Goal: Task Accomplishment & Management: Manage account settings

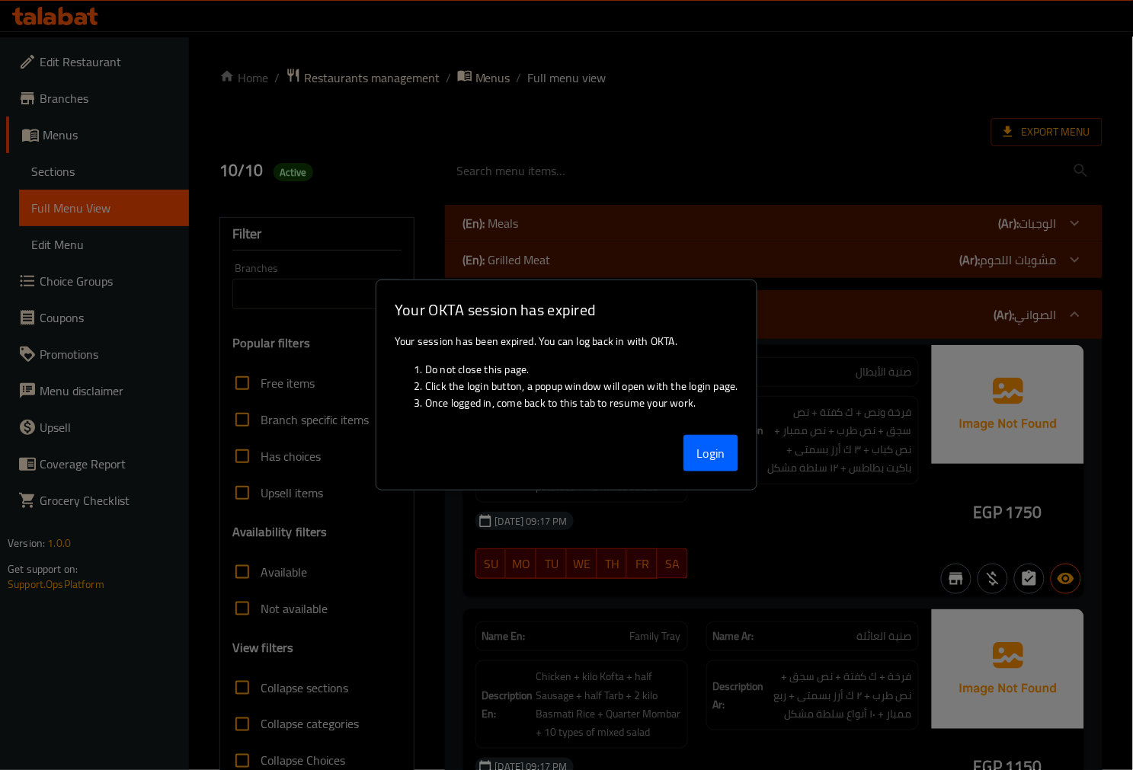
click at [50, 11] on div at bounding box center [566, 385] width 1133 height 770
click at [707, 433] on div "Login" at bounding box center [566, 459] width 380 height 61
click at [709, 439] on button "Login" at bounding box center [711, 453] width 55 height 37
click at [690, 447] on button "Login" at bounding box center [711, 453] width 55 height 37
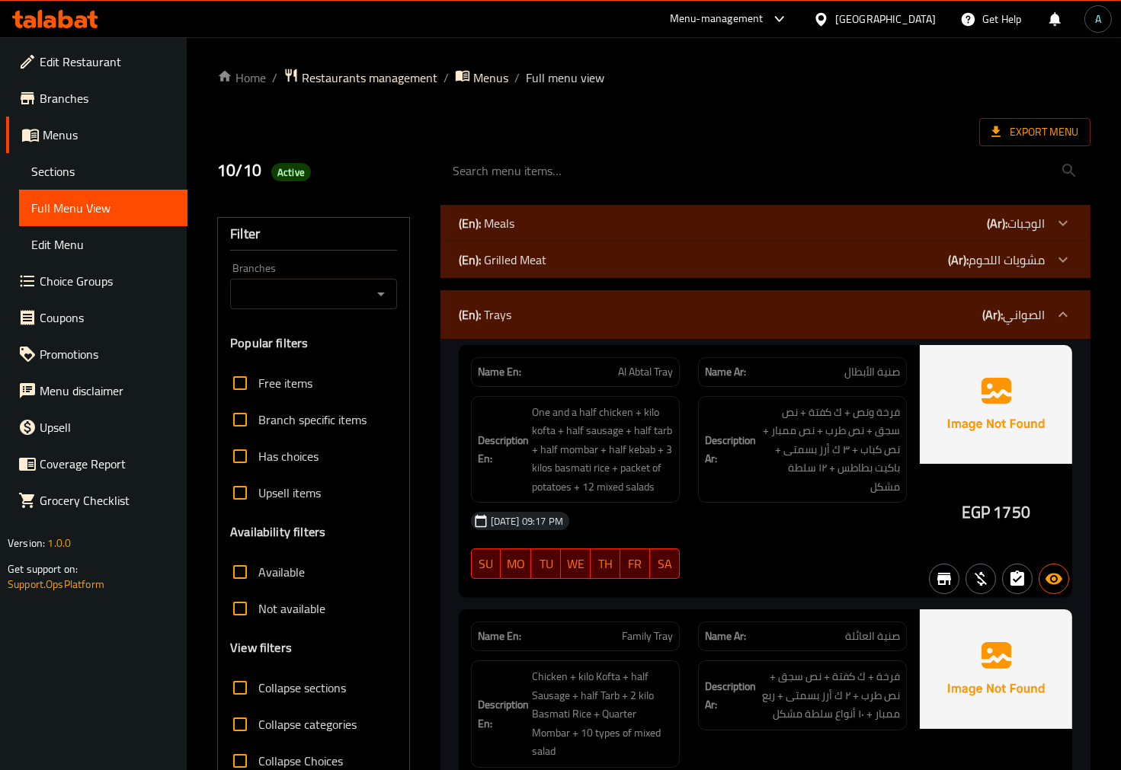
click at [46, 12] on icon at bounding box center [55, 19] width 86 height 18
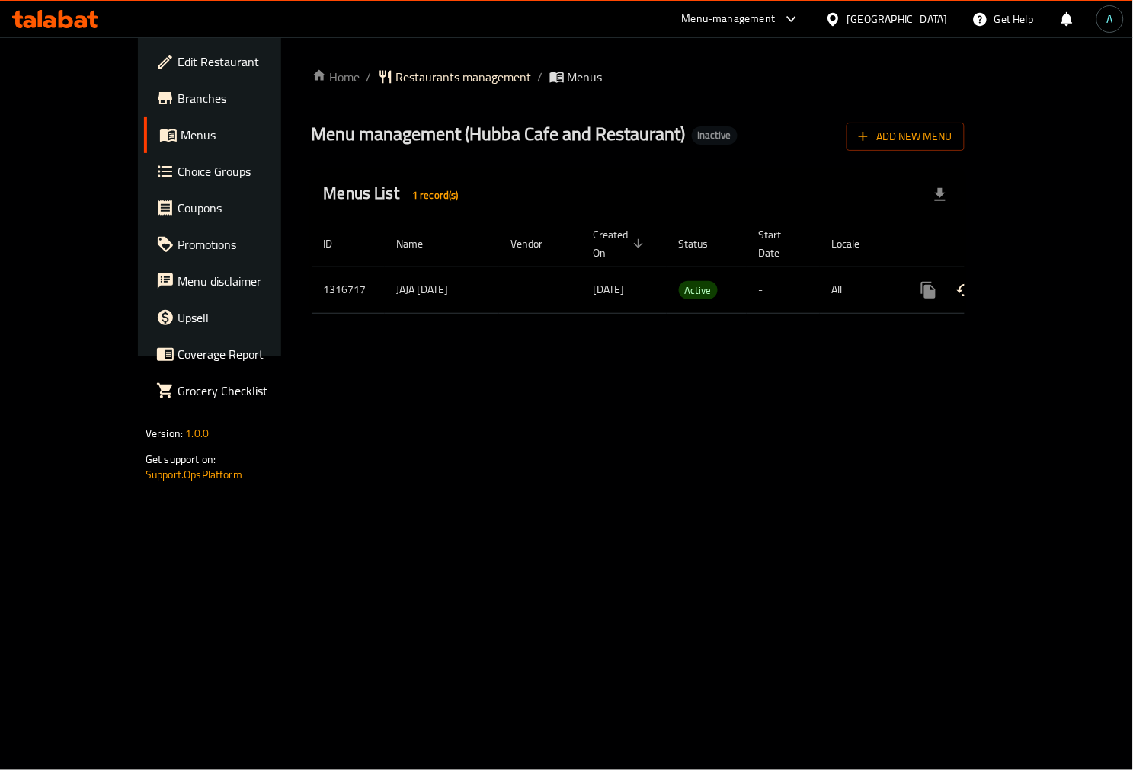
click at [1057, 273] on link "enhanced table" at bounding box center [1038, 290] width 37 height 37
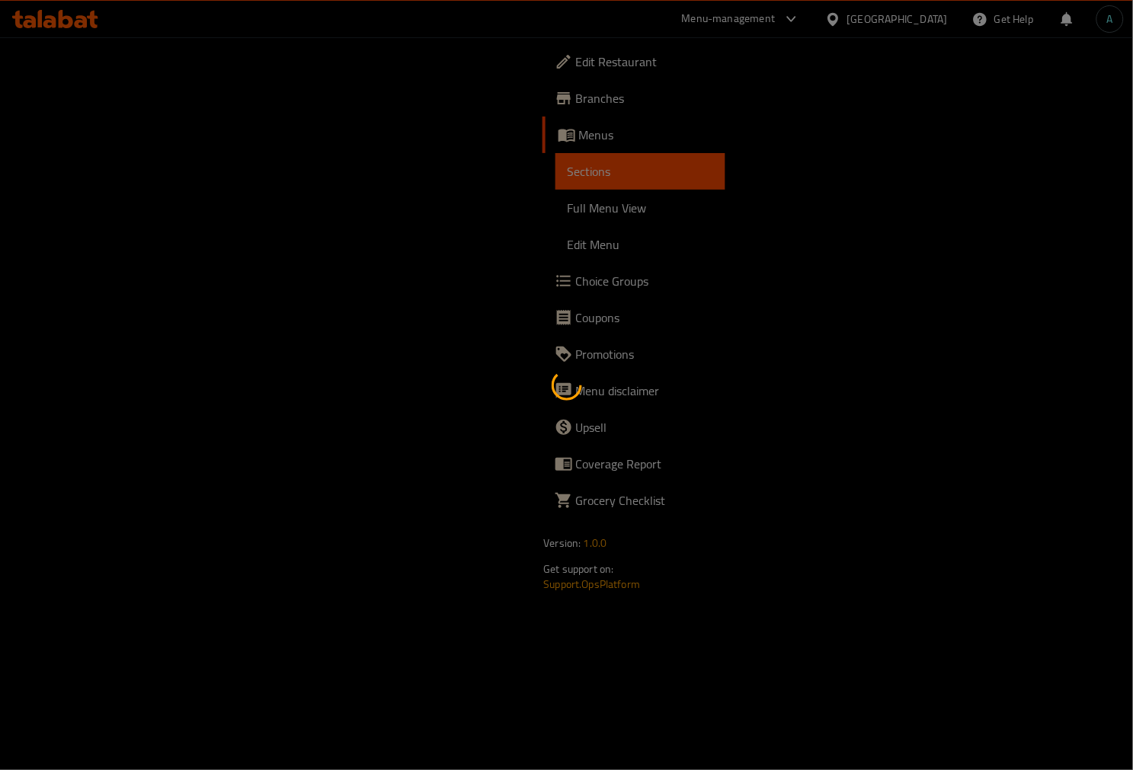
click at [75, 200] on div at bounding box center [566, 385] width 1133 height 770
click at [76, 194] on div at bounding box center [566, 385] width 1133 height 770
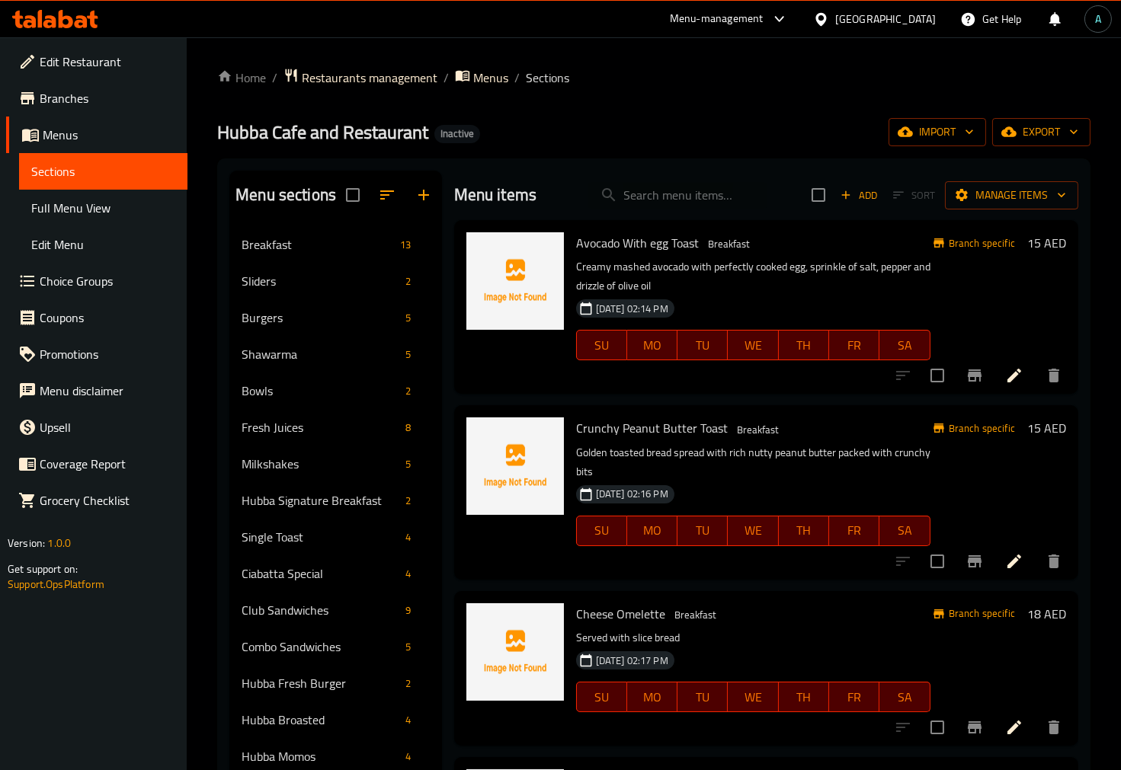
click at [40, 208] on span "Full Menu View" at bounding box center [103, 208] width 144 height 18
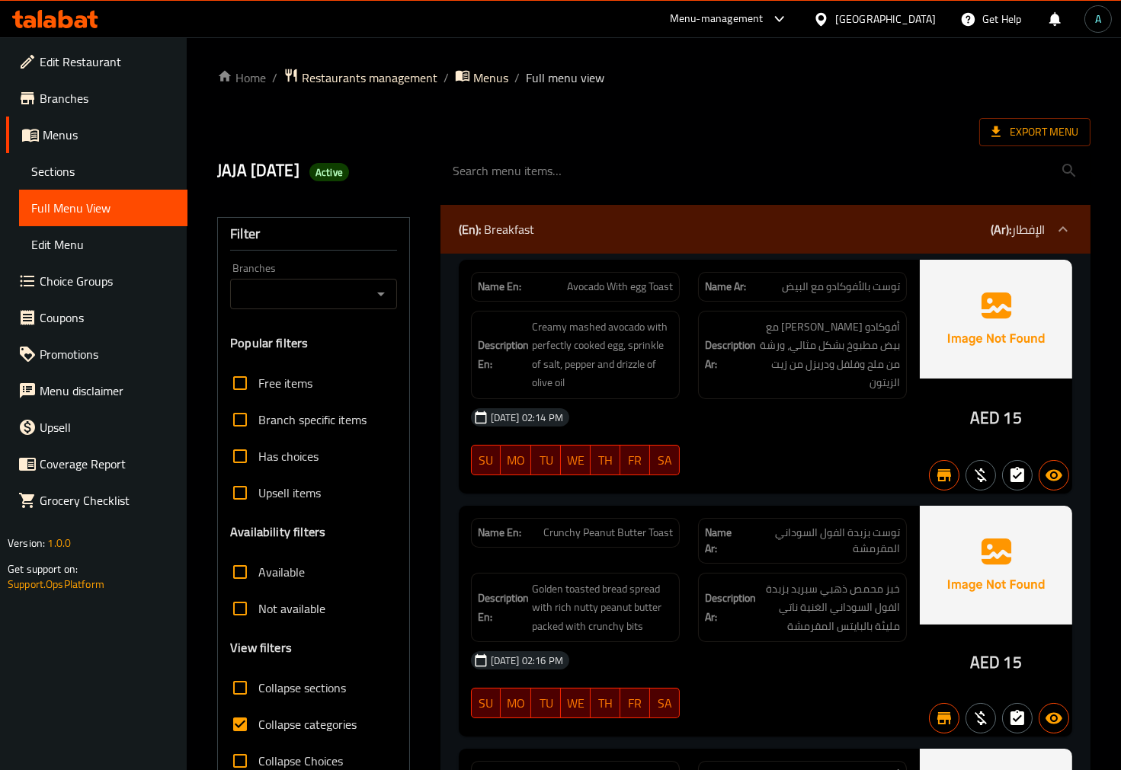
click at [279, 725] on span "Collapse categories" at bounding box center [307, 725] width 98 height 18
click at [258, 725] on input "Collapse categories" at bounding box center [240, 724] width 37 height 37
checkbox input "false"
click at [379, 301] on icon "Open" at bounding box center [381, 294] width 18 height 18
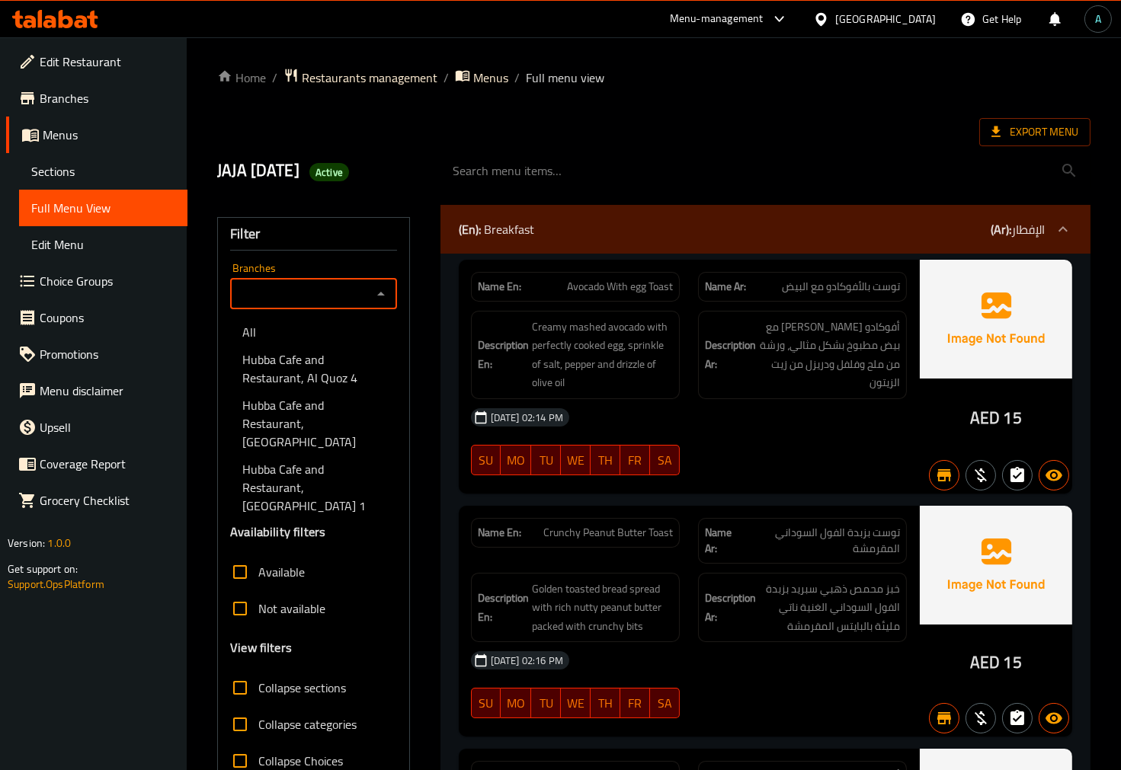
click at [312, 460] on span "Hubba Cafe and Restaurant, Nad Al Sheba 1" at bounding box center [313, 487] width 142 height 55
type input "Hubba Cafe and Restaurant, Nad Al Sheba 1"
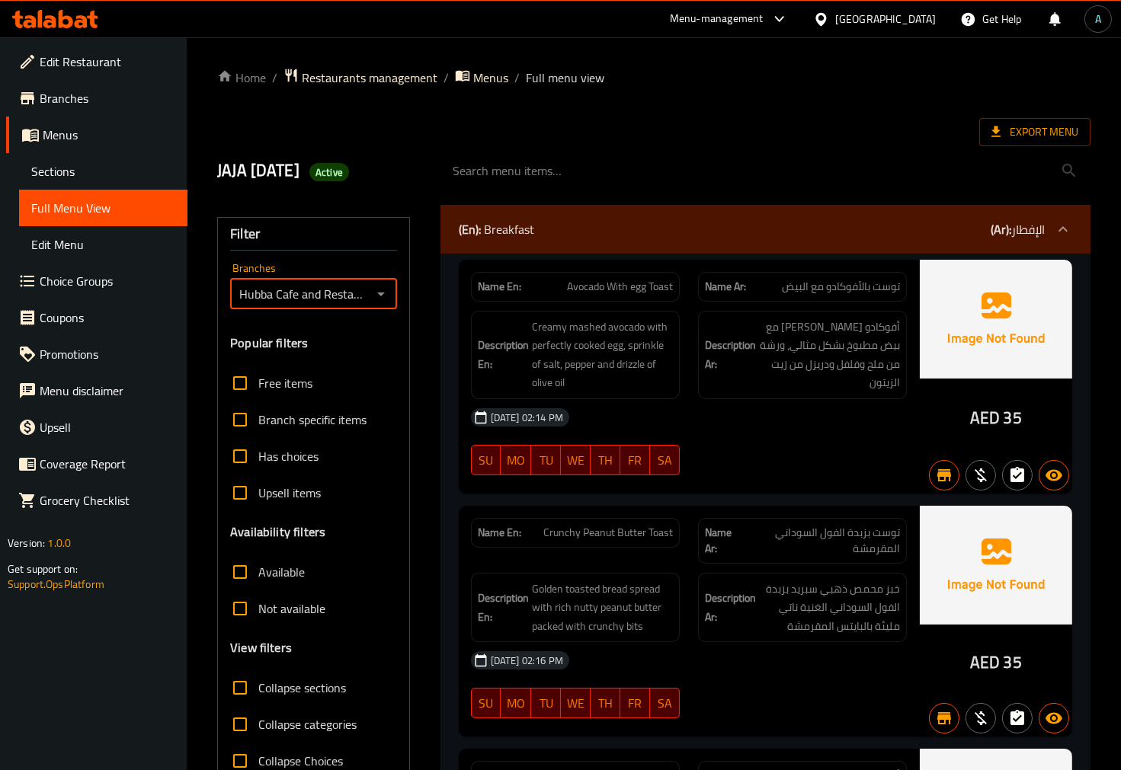
click at [280, 574] on span "Available" at bounding box center [281, 572] width 46 height 18
click at [258, 574] on input "Available" at bounding box center [240, 572] width 37 height 37
checkbox input "true"
drag, startPoint x: 966, startPoint y: 424, endPoint x: 1000, endPoint y: 424, distance: 34.3
click at [1000, 424] on div "AED 35" at bounding box center [996, 377] width 152 height 234
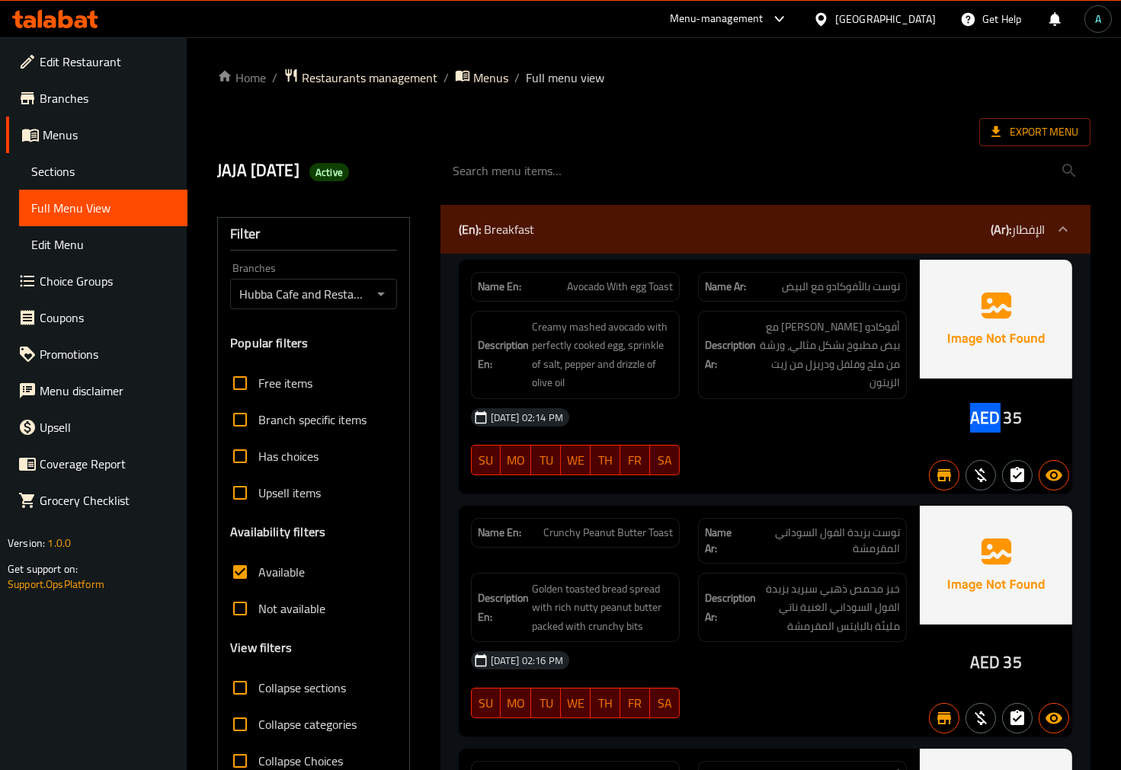
copy span "AED"
click at [367, 184] on div "JAJA 10/10/2025 Active" at bounding box center [319, 171] width 222 height 68
click at [349, 168] on span "Active" at bounding box center [329, 172] width 40 height 14
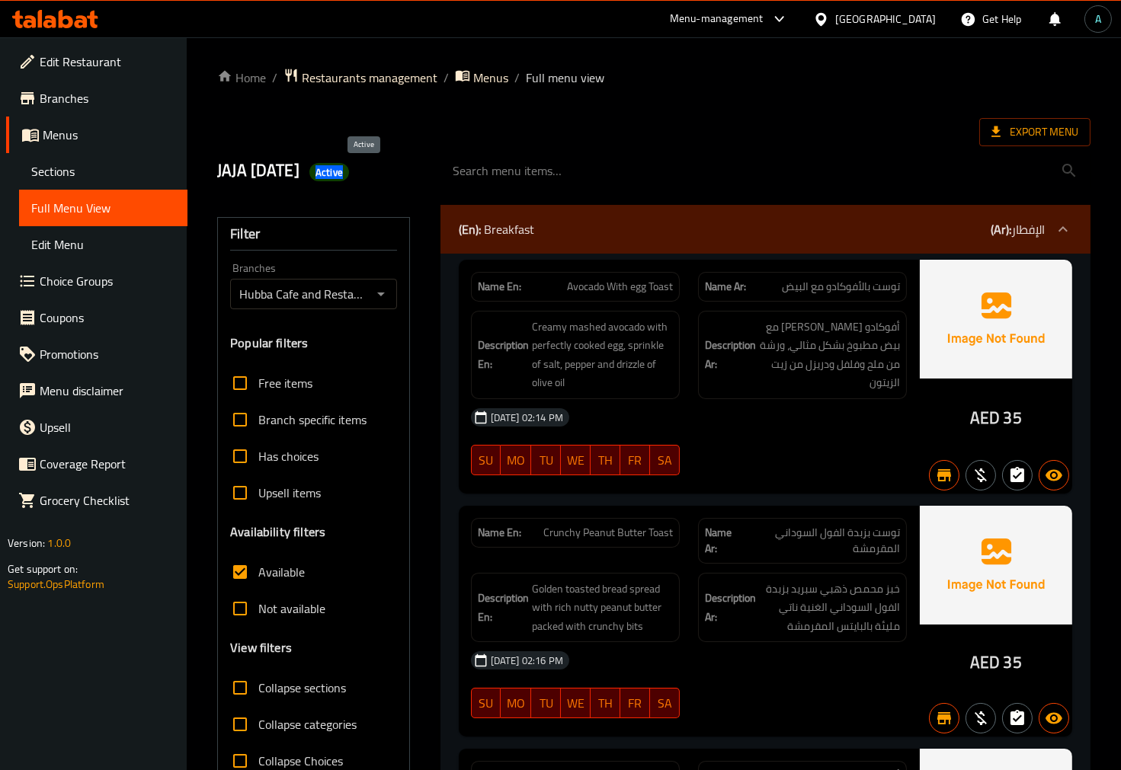
copy span "Active"
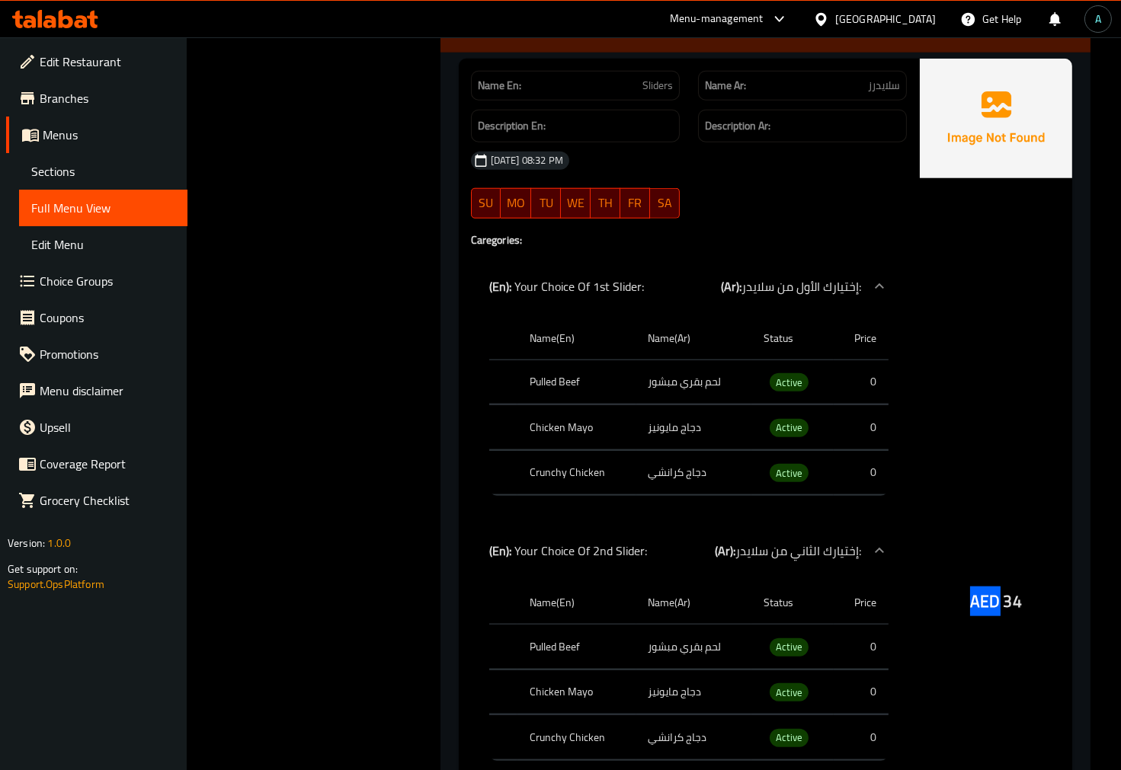
drag, startPoint x: 972, startPoint y: 610, endPoint x: 998, endPoint y: 610, distance: 25.9
click at [998, 610] on div "AED 34" at bounding box center [996, 561] width 152 height 1004
copy span "AED"
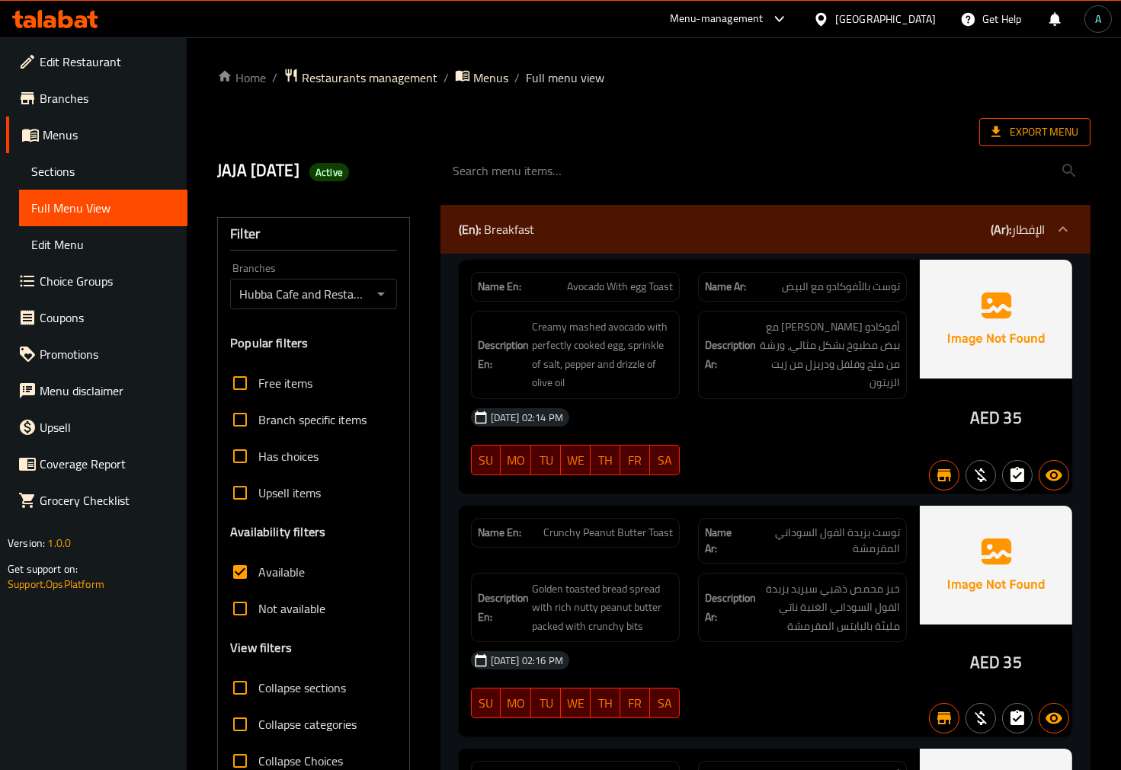
click at [1016, 130] on span "Export Menu" at bounding box center [1034, 132] width 87 height 19
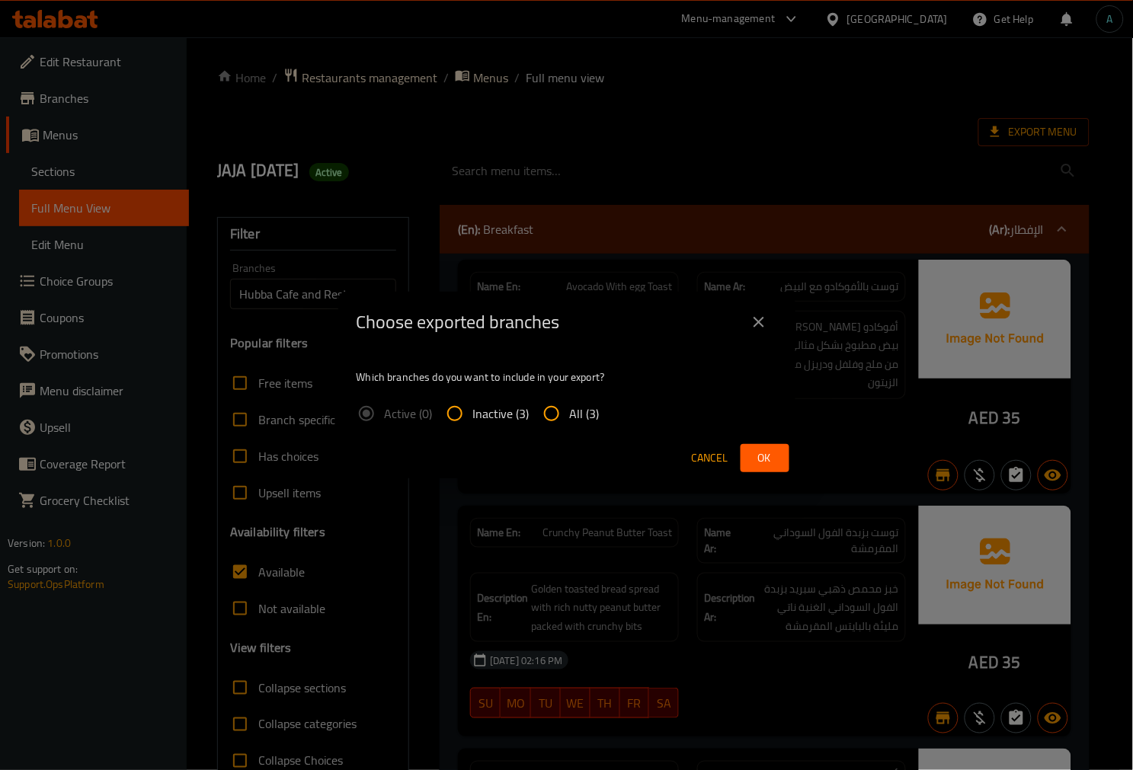
click at [573, 405] on span "All (3)" at bounding box center [585, 414] width 30 height 18
click at [570, 405] on input "All (3)" at bounding box center [551, 413] width 37 height 37
radio input "true"
click at [770, 453] on span "Ok" at bounding box center [765, 458] width 24 height 19
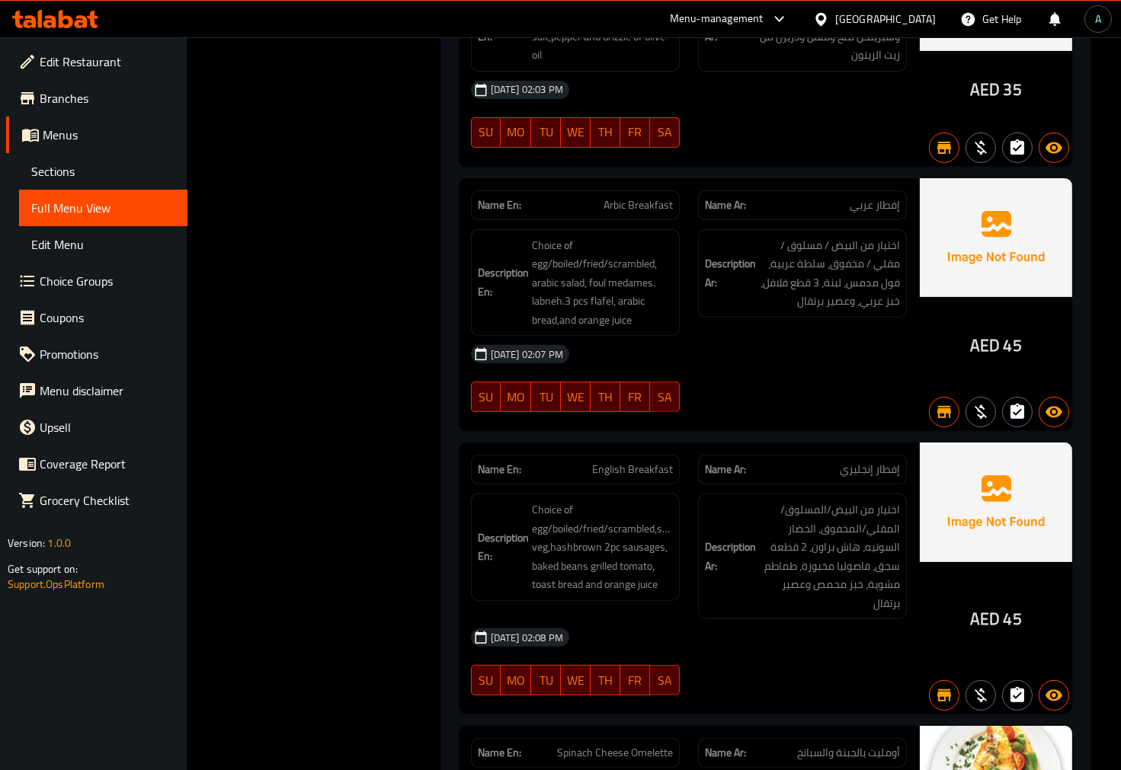
scroll to position [1016, 0]
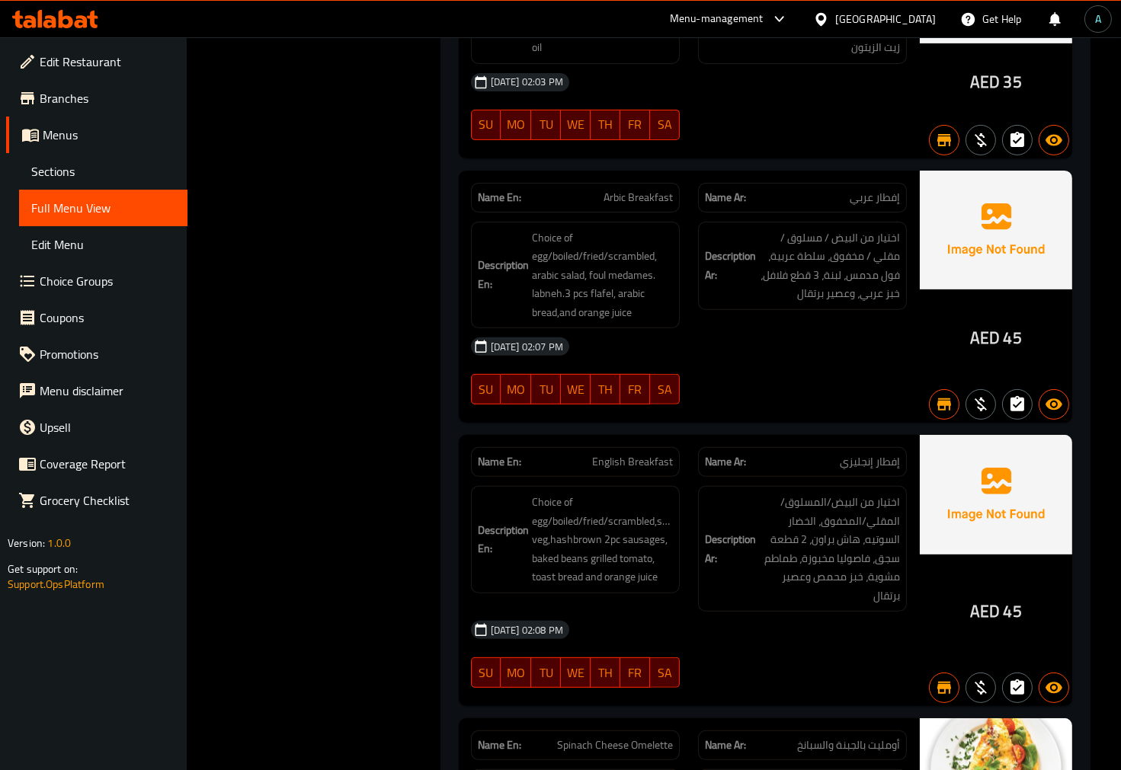
click at [627, 202] on span "Arbic Breakfast" at bounding box center [637, 198] width 69 height 16
copy span "Arbic Breakfast"
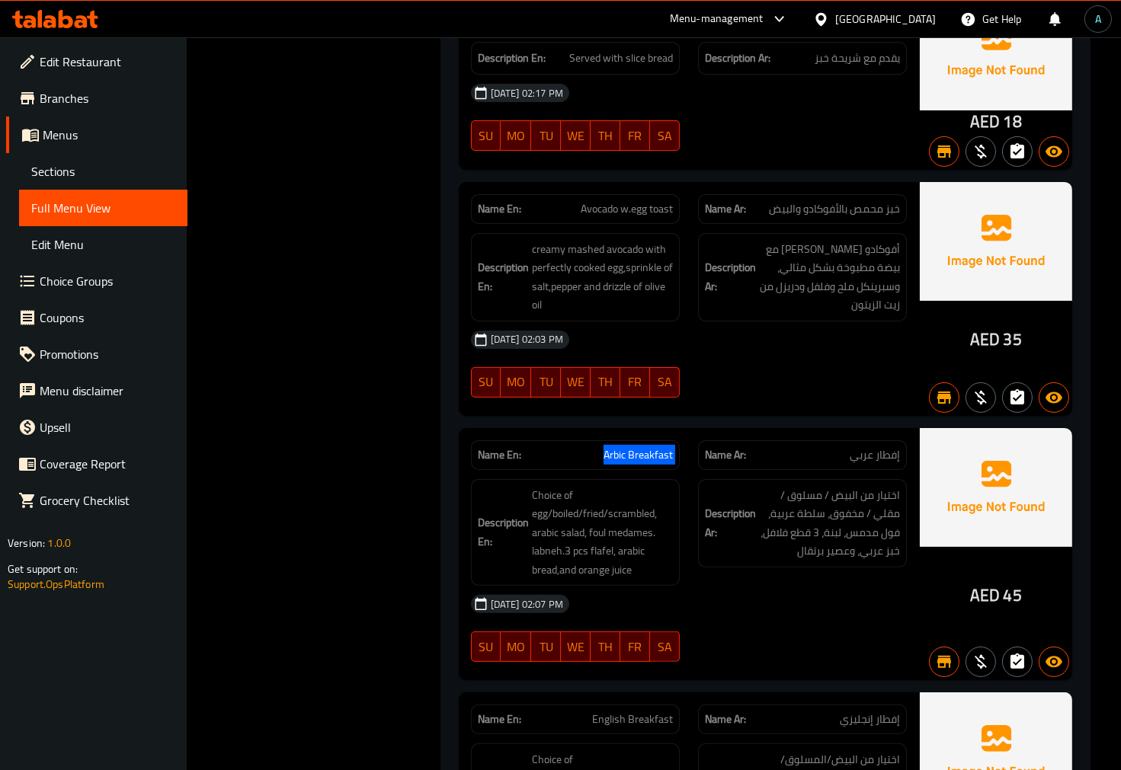
scroll to position [677, 0]
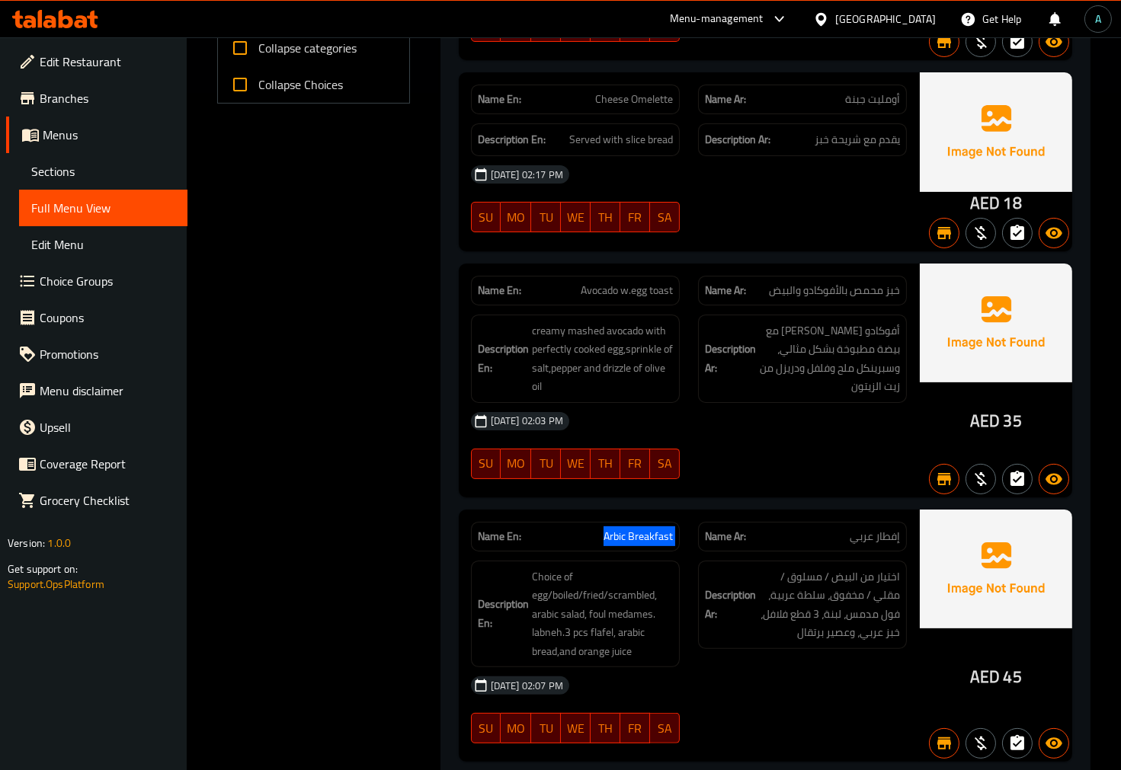
click at [649, 295] on span "Avocado w.egg toast" at bounding box center [627, 291] width 92 height 16
copy span "Avocado w.egg toast"
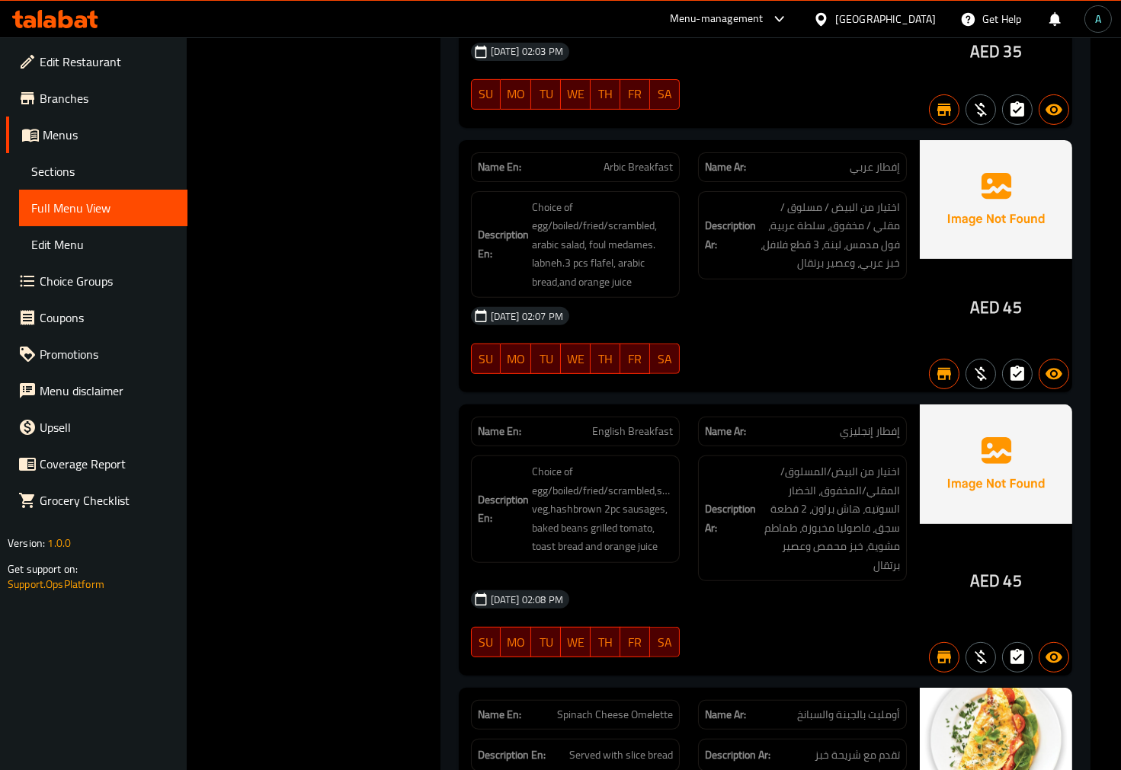
scroll to position [1100, 0]
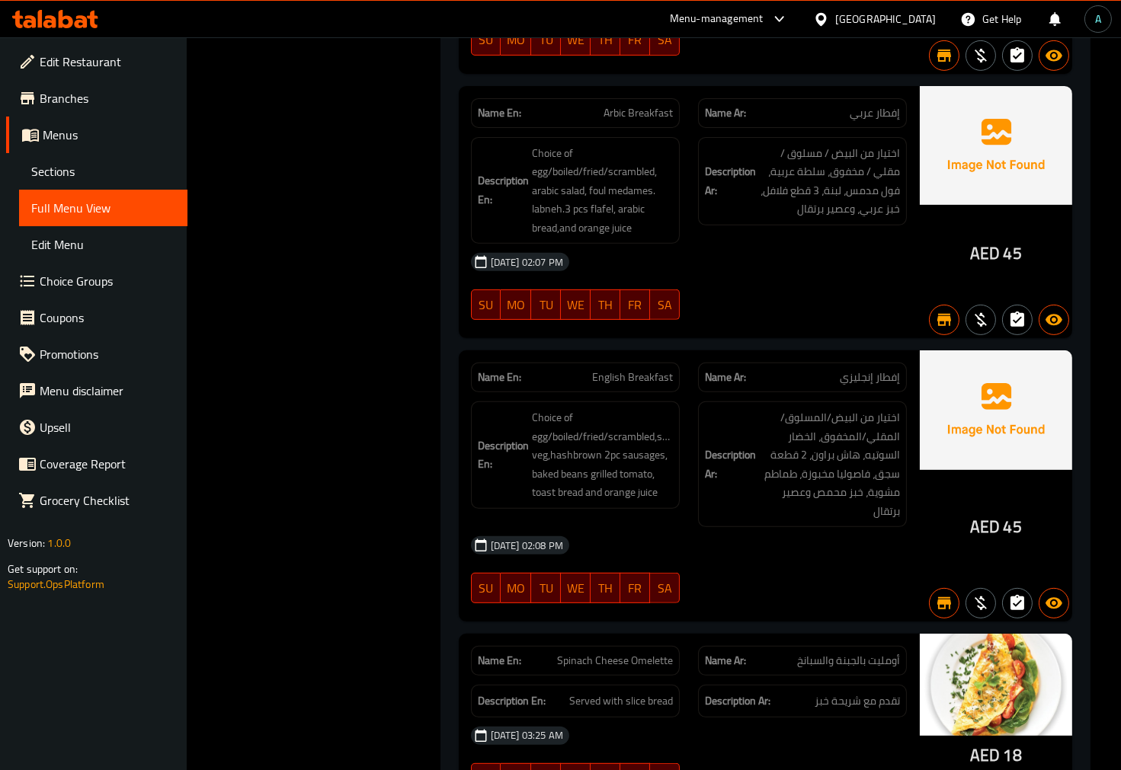
click at [653, 375] on span "English Breakfast" at bounding box center [632, 378] width 81 height 16
copy span "English Breakfast"
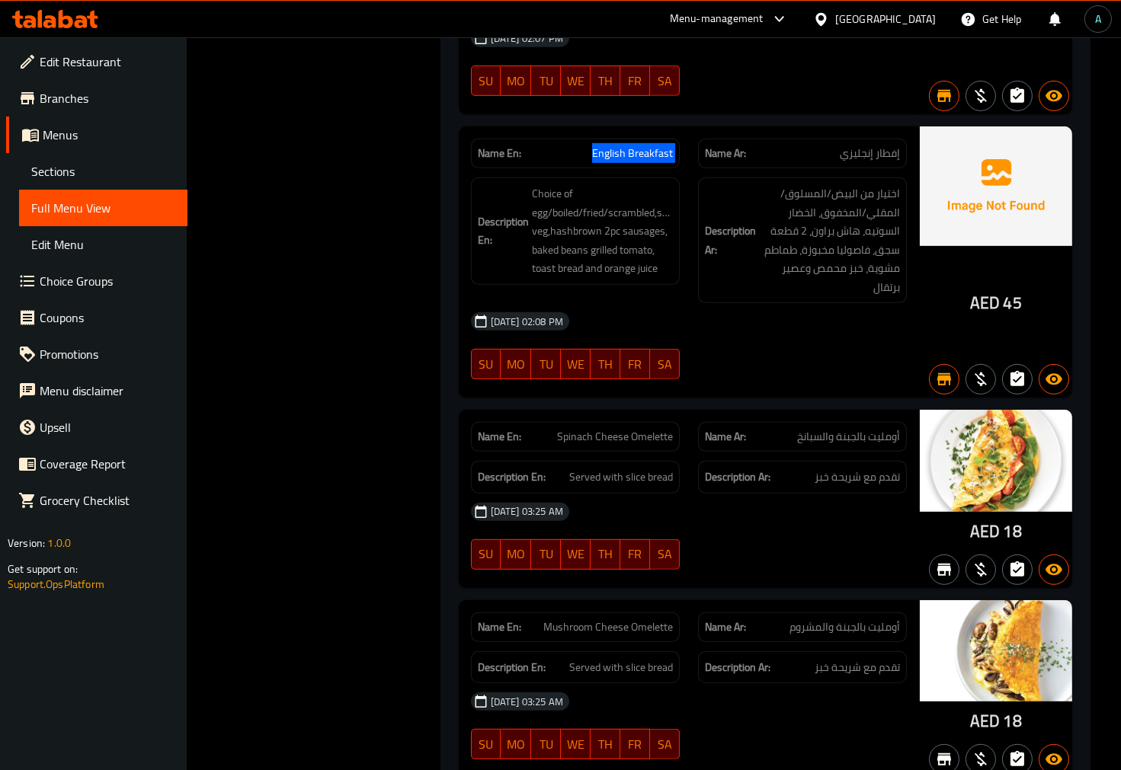
scroll to position [1354, 0]
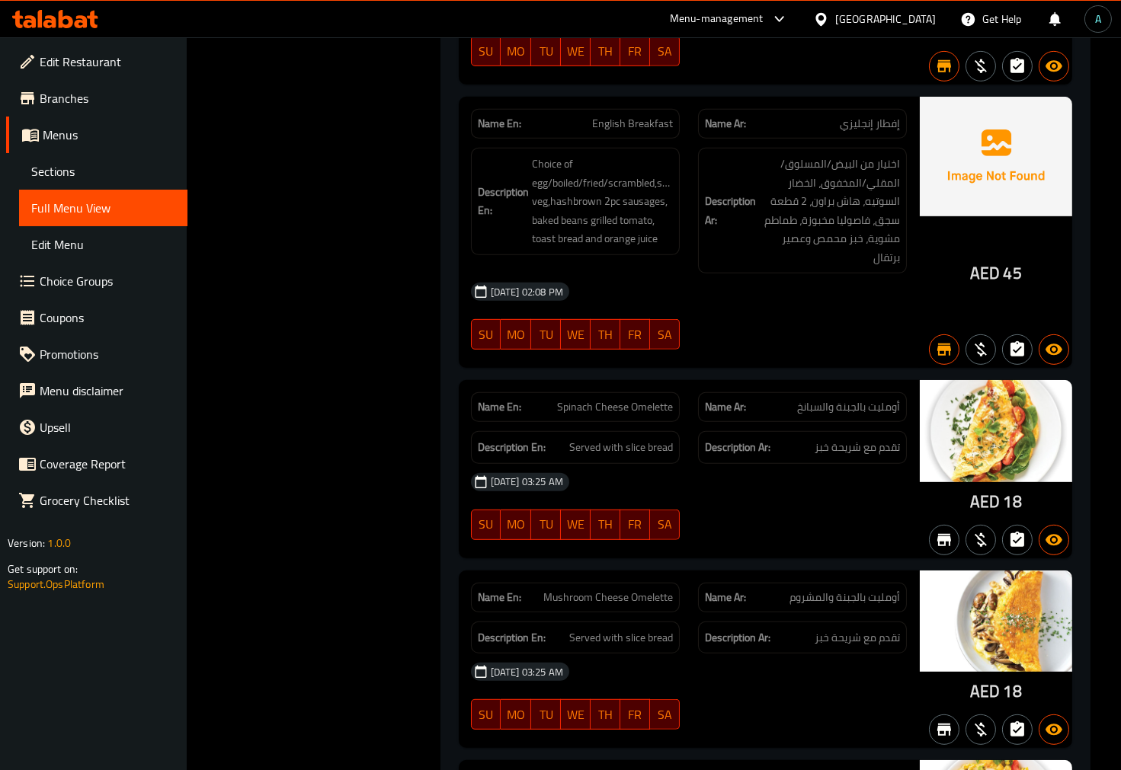
click at [610, 401] on span "Spinach Cheese Omelette" at bounding box center [615, 407] width 116 height 16
copy span "Spinach Cheese Omelette"
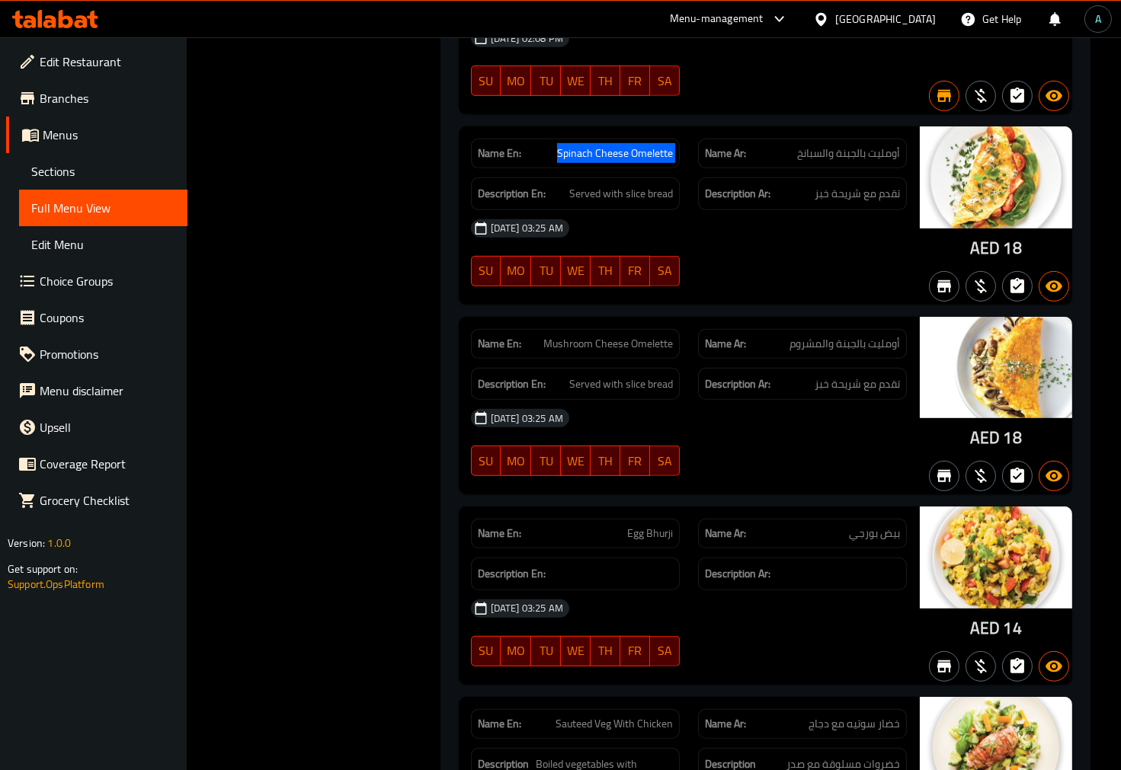
scroll to position [1609, 0]
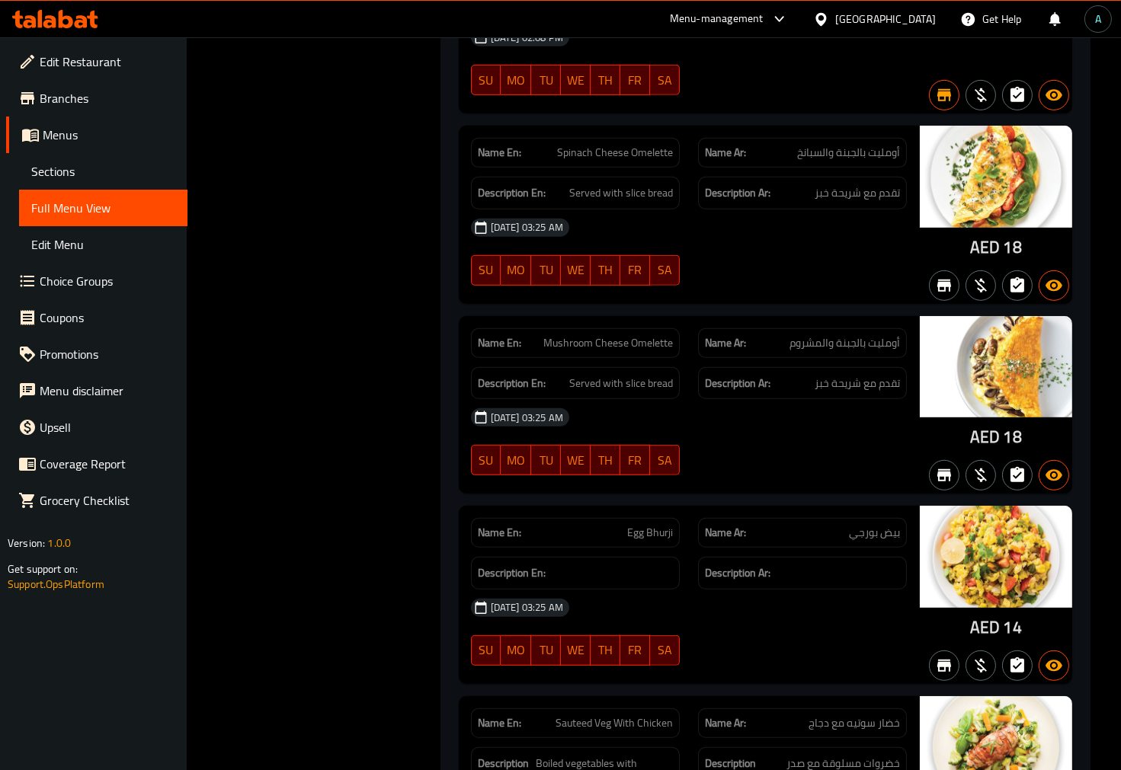
click at [605, 351] on span "Mushroom Cheese Omelette" at bounding box center [608, 343] width 130 height 16
copy span "Mushroom Cheese Omelette"
click at [804, 474] on div at bounding box center [802, 475] width 227 height 18
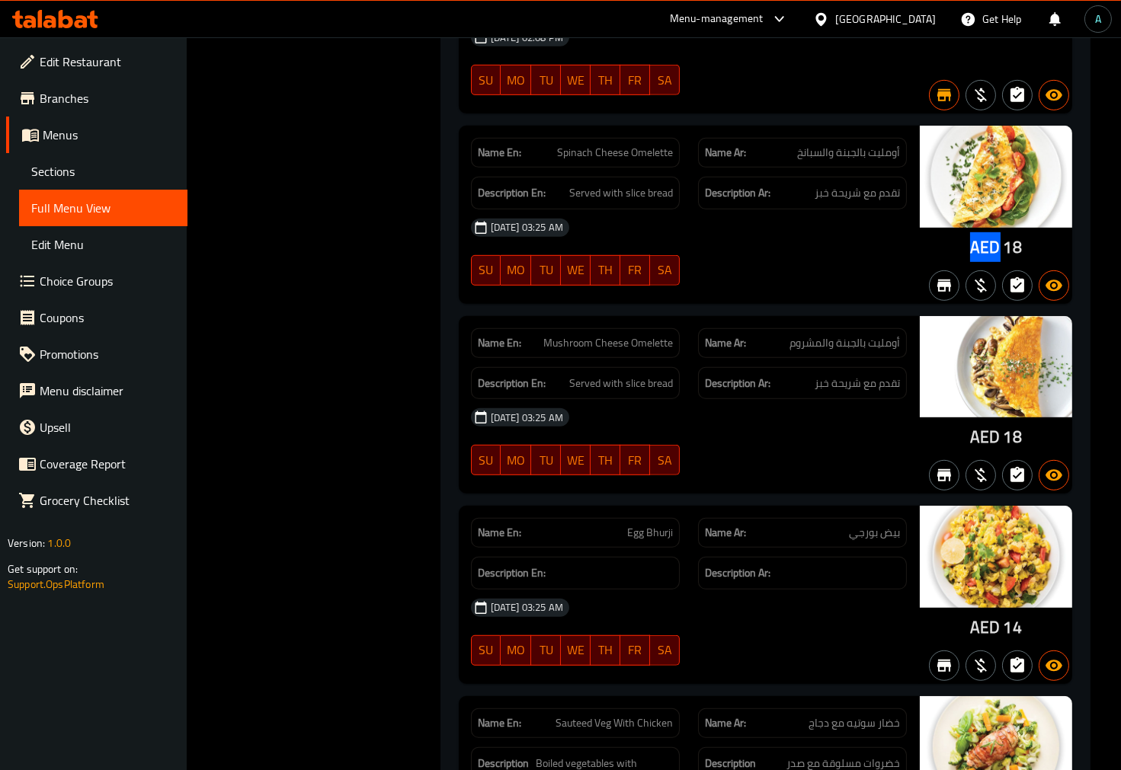
drag, startPoint x: 966, startPoint y: 236, endPoint x: 996, endPoint y: 247, distance: 31.6
click at [996, 247] on div "AED 18" at bounding box center [996, 215] width 152 height 178
copy span "AED"
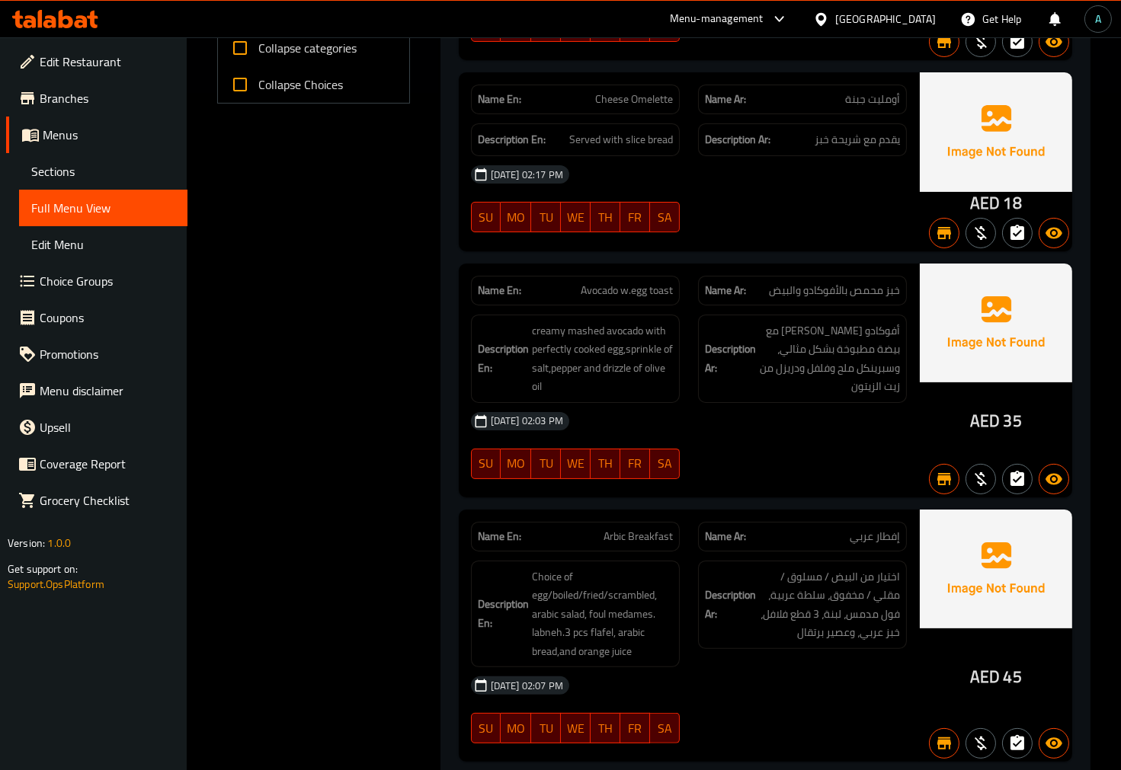
scroll to position [0, 0]
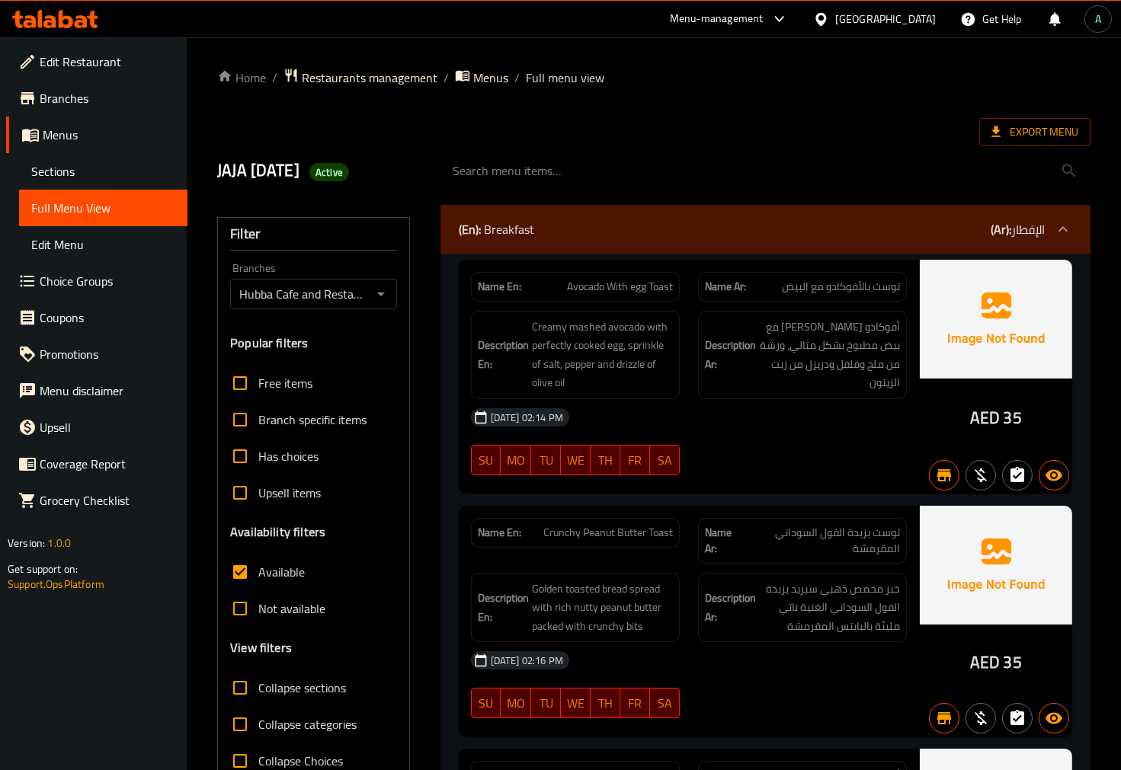
click at [335, 306] on div "Hubba Cafe and Restaurant, Nad Al Sheba 1 Branches" at bounding box center [313, 294] width 166 height 30
click at [375, 297] on icon "Open" at bounding box center [381, 294] width 18 height 18
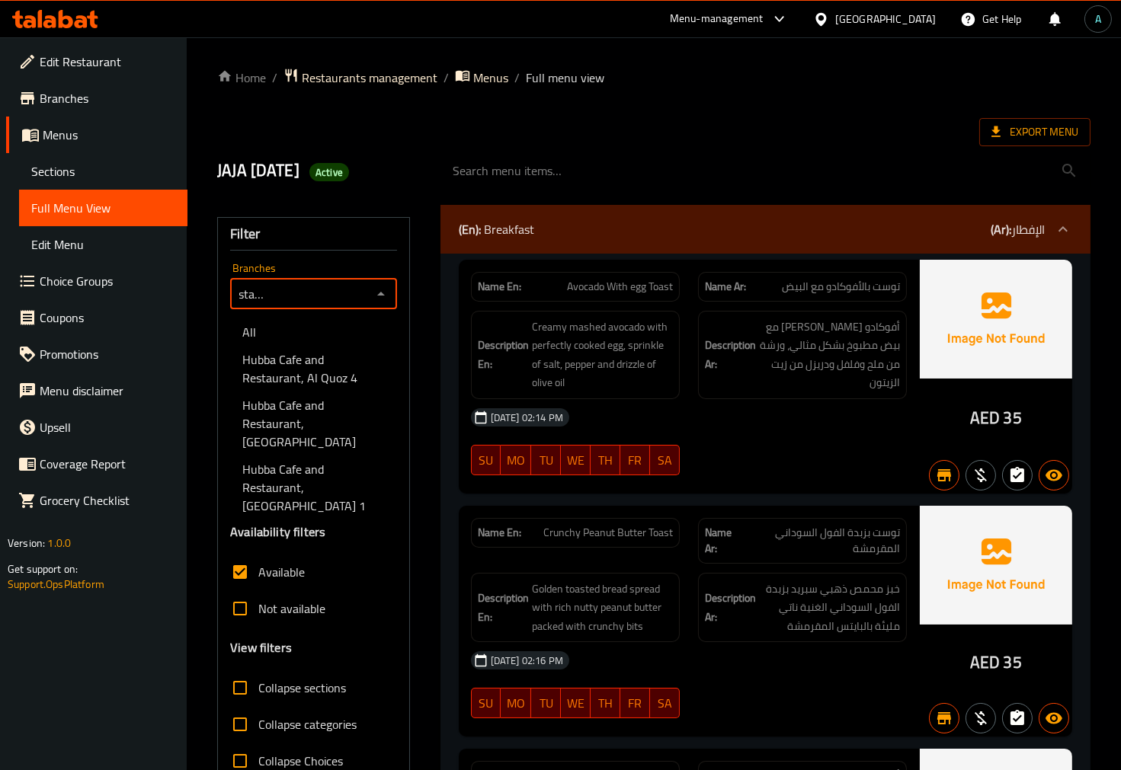
click at [343, 460] on span "Hubba Cafe and Restaurant, Nad Al Sheba 1" at bounding box center [313, 487] width 142 height 55
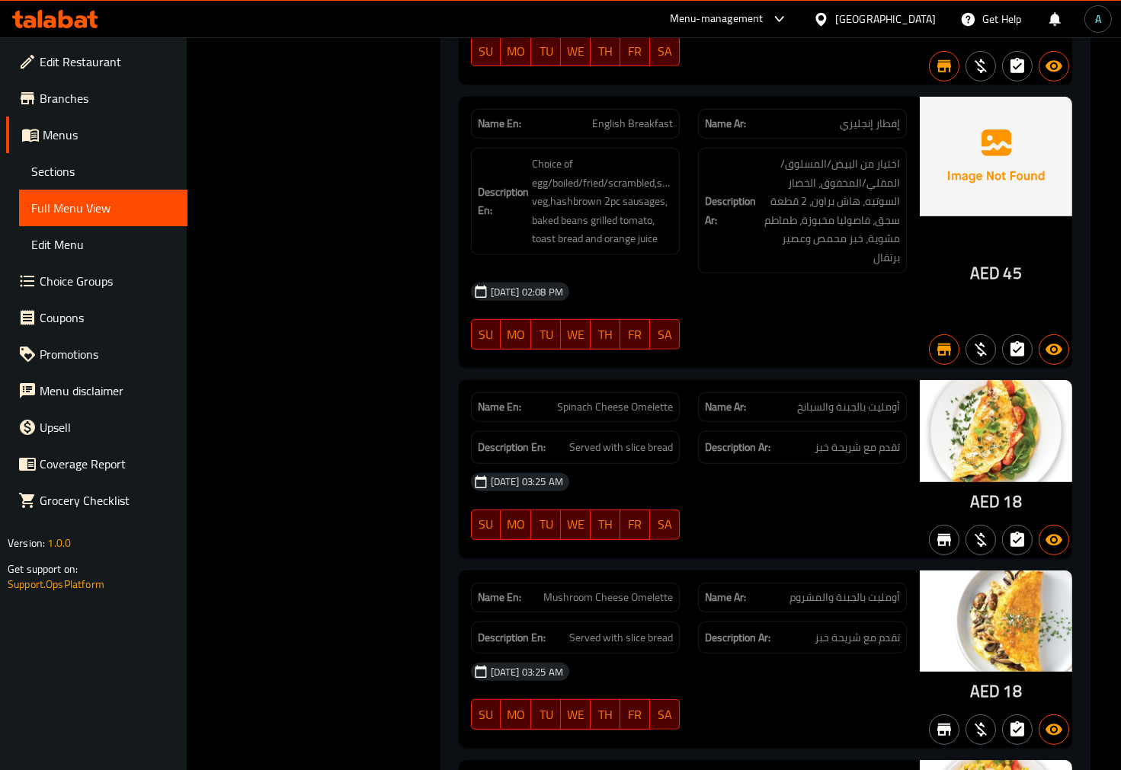
scroll to position [0, 0]
click at [808, 209] on span "اختيار من البيض/المسلوق/المقلي/المخفوق، الخضار السوتيه، هاش براون، 2 قطعة سجق، …" at bounding box center [829, 211] width 141 height 112
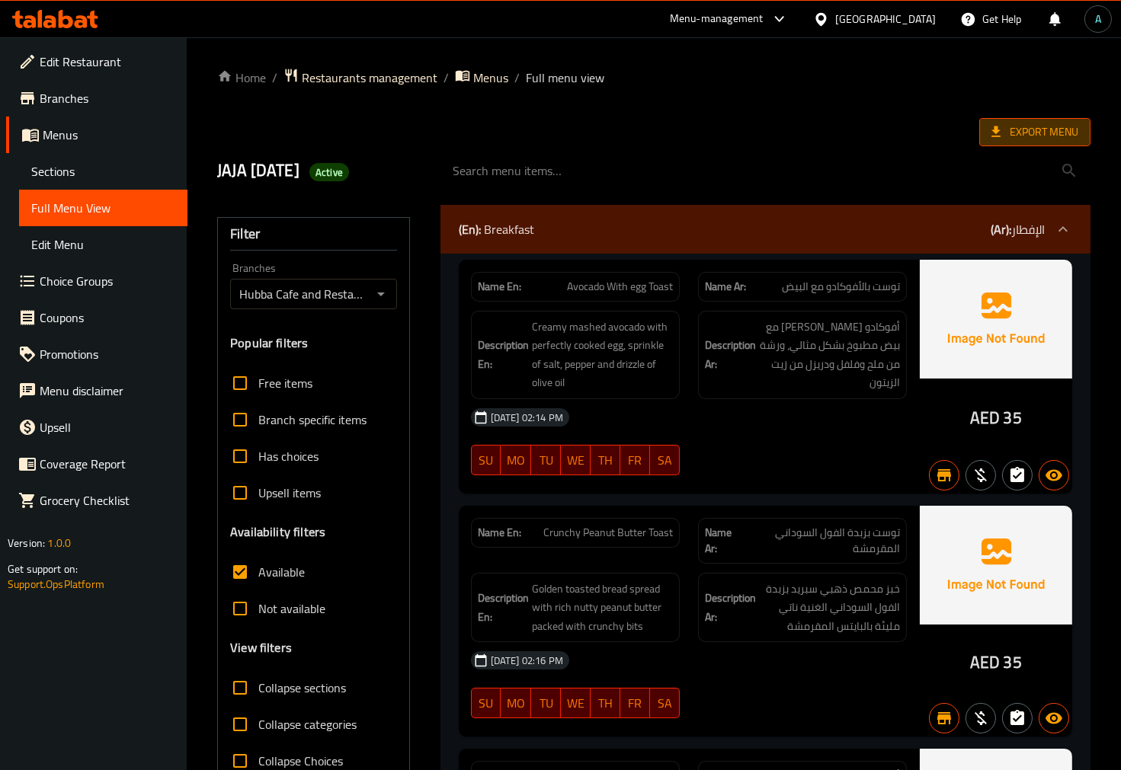
click at [994, 124] on icon at bounding box center [995, 131] width 15 height 15
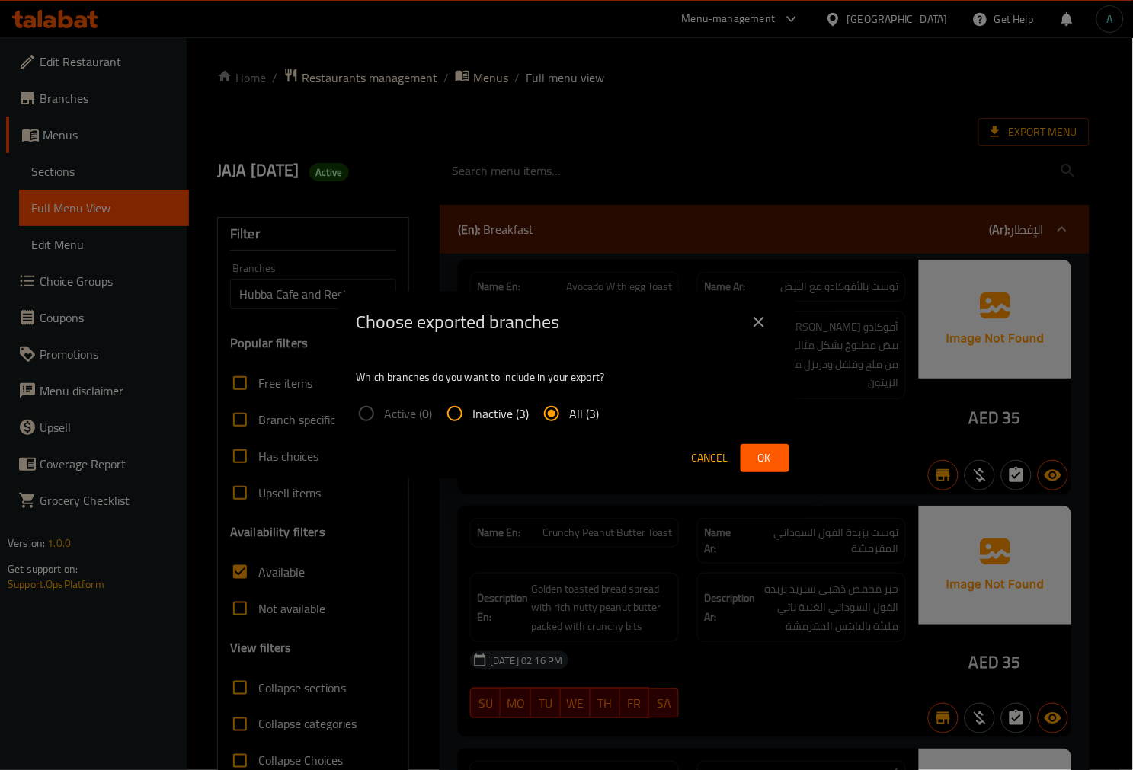
click at [760, 453] on span "Ok" at bounding box center [765, 458] width 24 height 19
